Goal: Navigation & Orientation: Find specific page/section

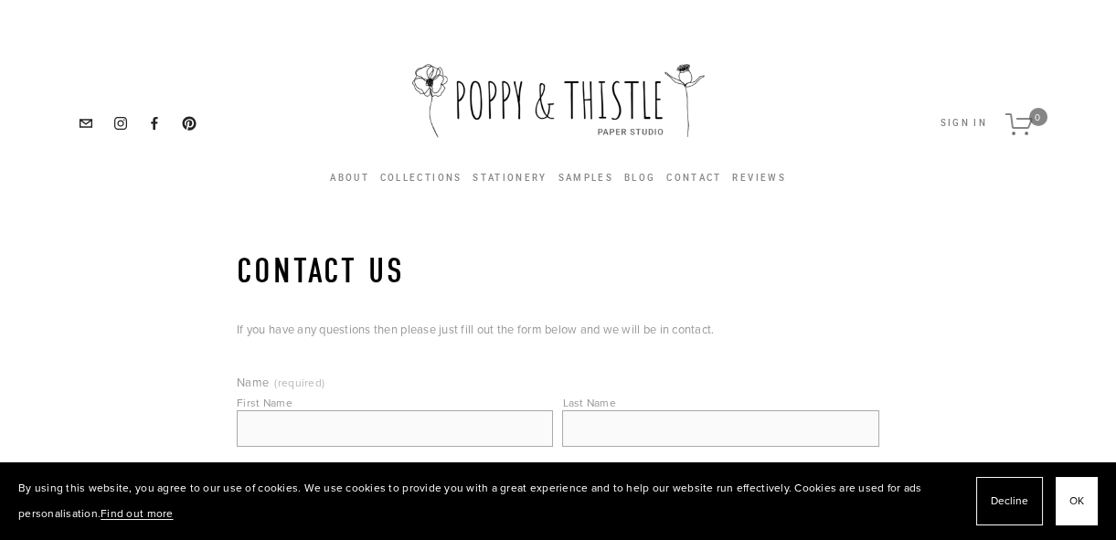
click at [1084, 504] on button "OK" at bounding box center [1077, 501] width 42 height 48
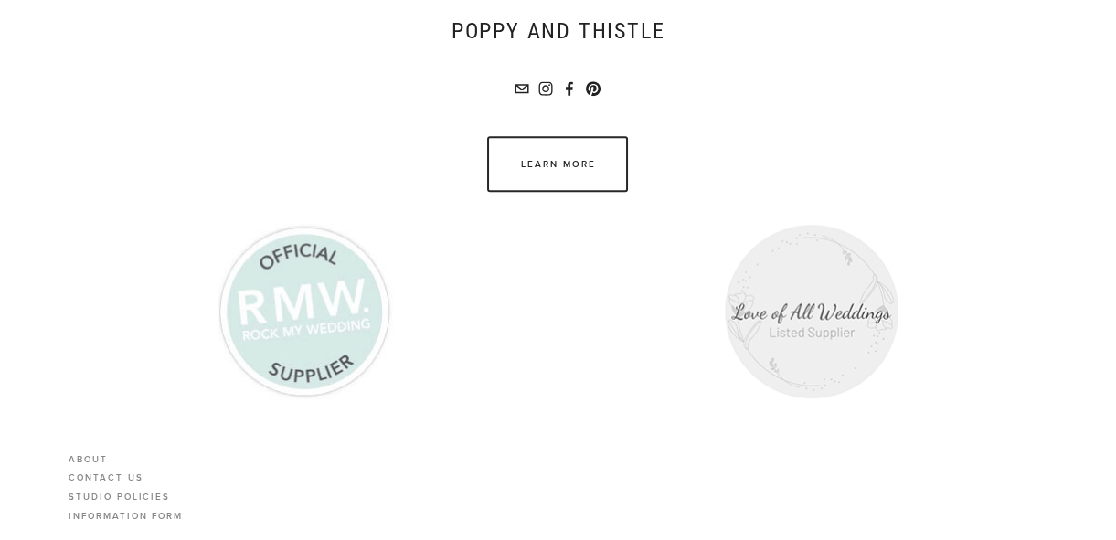
scroll to position [1631, 0]
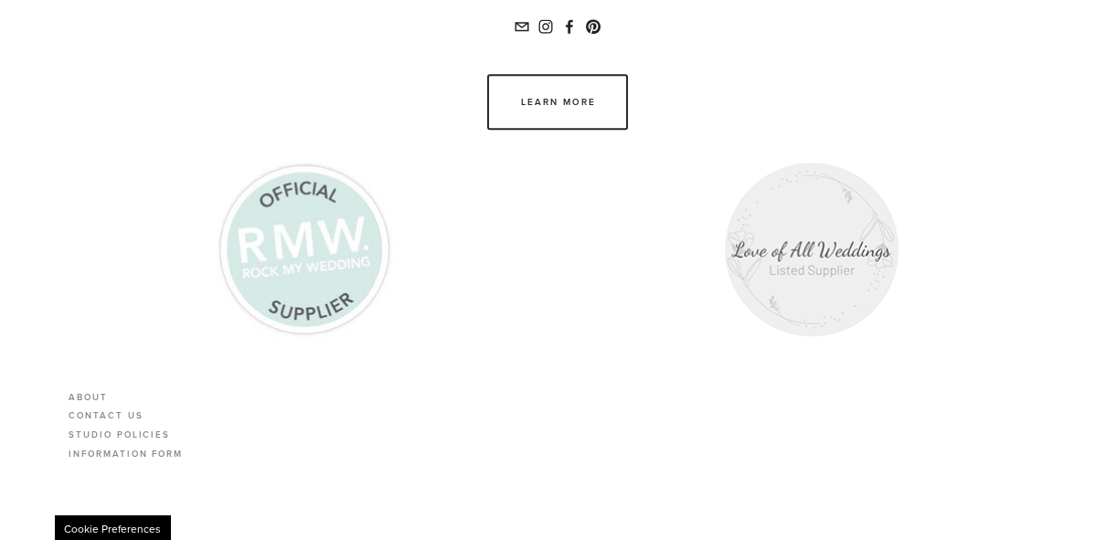
click at [91, 389] on div "Close dialog 5% off Sign up to hear from us and receive your 5% discount! Your …" at bounding box center [558, 270] width 1116 height 540
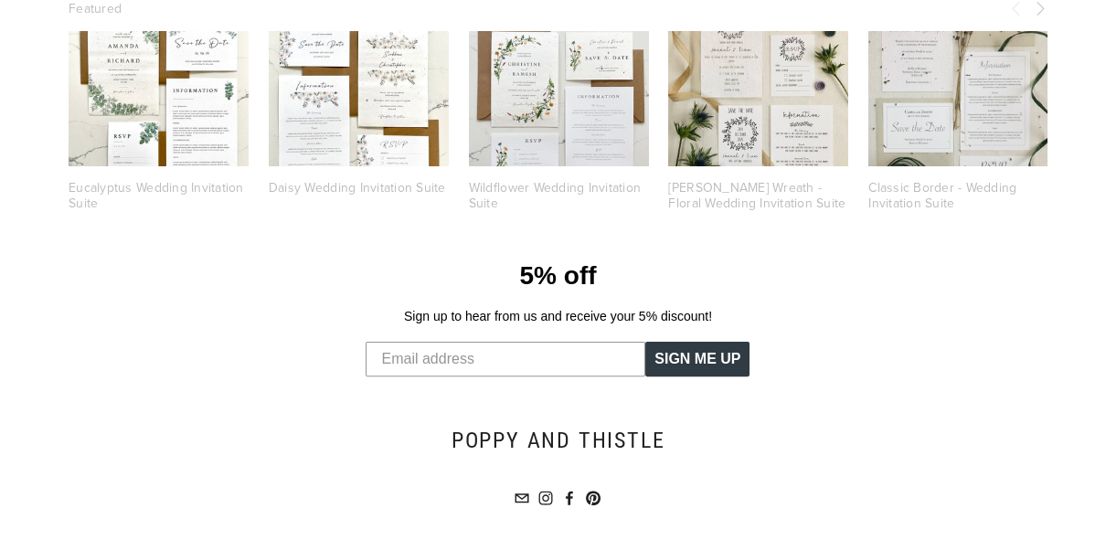
scroll to position [0, 0]
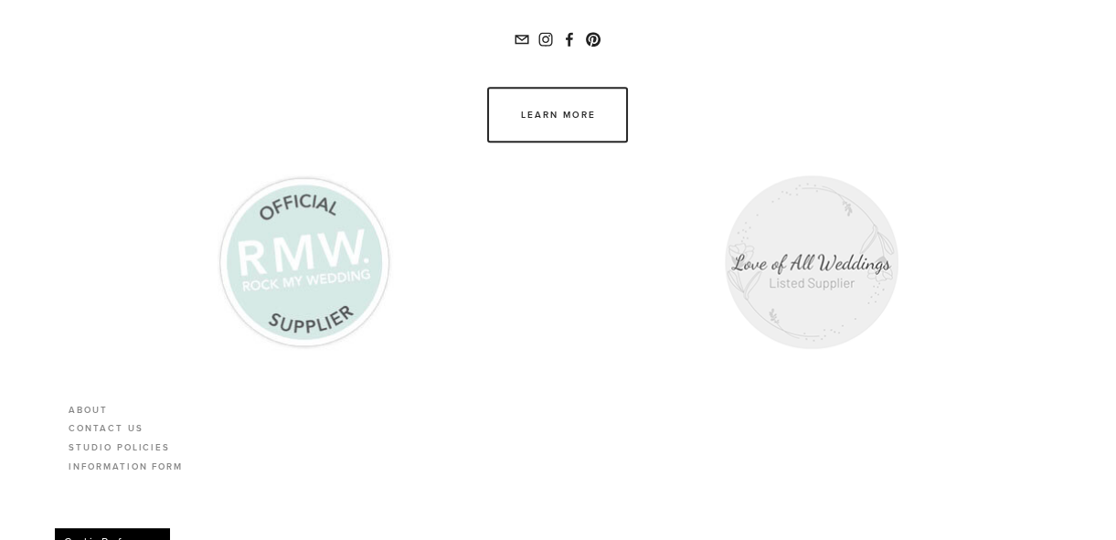
scroll to position [1631, 0]
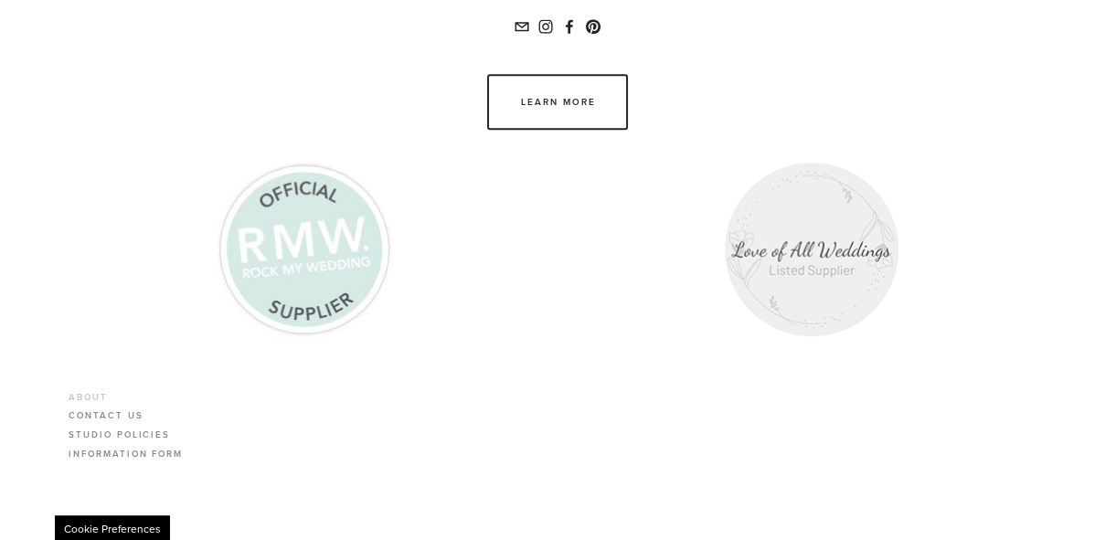
click at [95, 391] on link "About" at bounding box center [126, 399] width 114 height 19
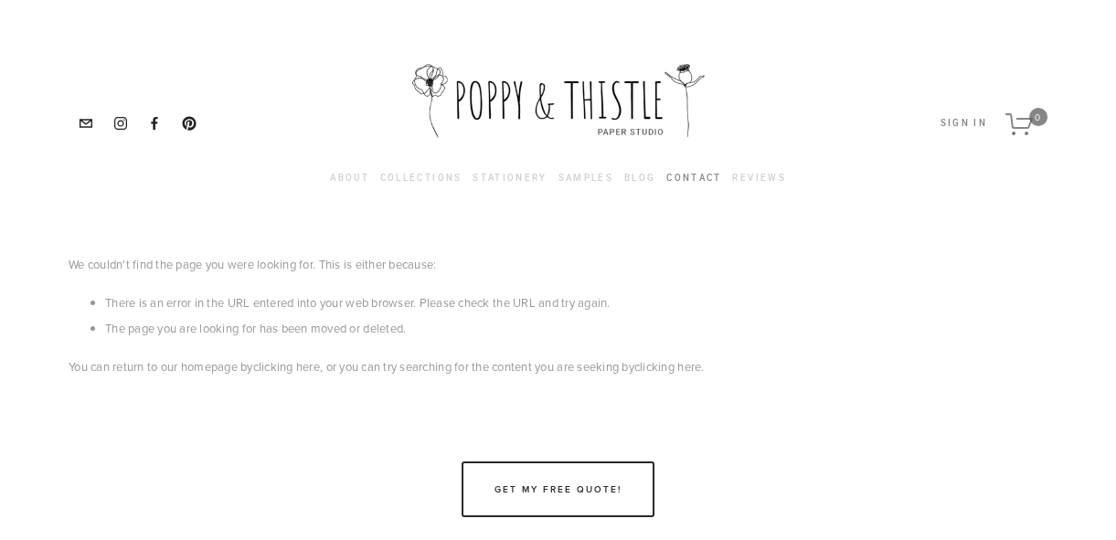
click at [685, 174] on link "Contact" at bounding box center [693, 178] width 55 height 20
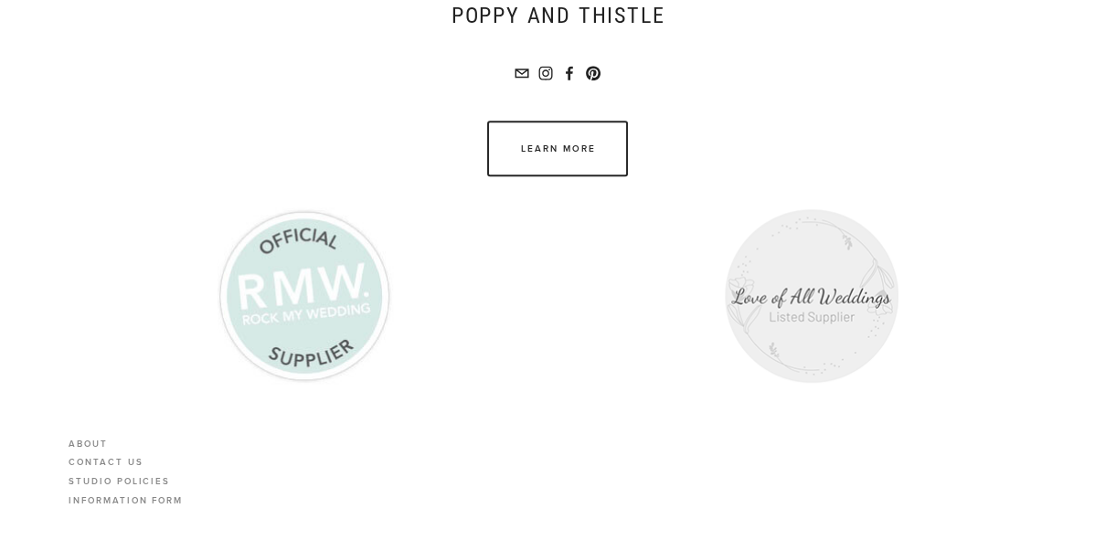
scroll to position [1631, 0]
